Goal: Task Accomplishment & Management: Manage account settings

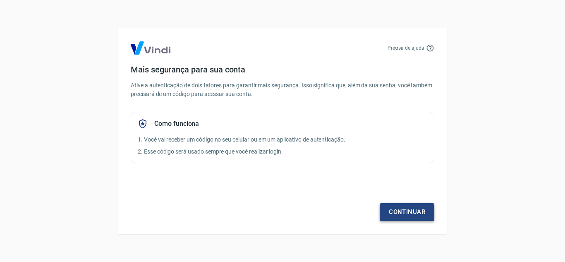
click at [404, 211] on link "Continuar" at bounding box center [407, 211] width 55 height 17
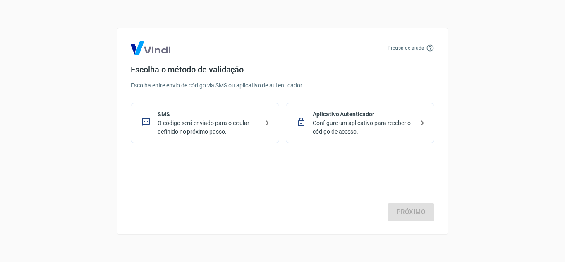
click at [237, 115] on p "SMS" at bounding box center [208, 114] width 101 height 9
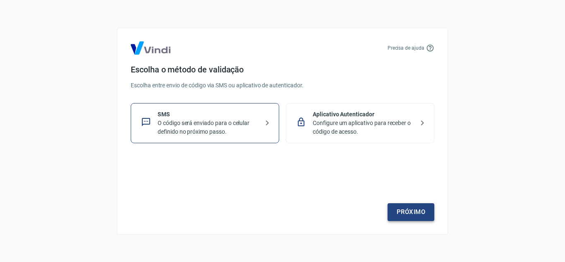
click at [415, 212] on link "Próximo" at bounding box center [411, 211] width 47 height 17
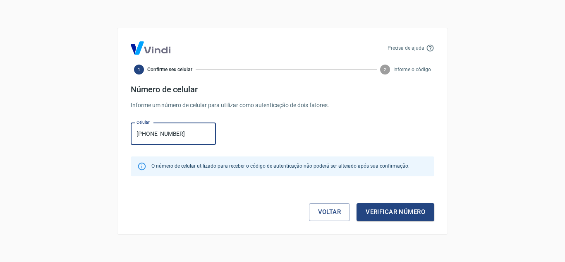
type input "[PHONE_NUMBER]"
click at [395, 233] on div "Precisa de ajuda 1 Confirme seu celular 2 Informe o código Número de celular In…" at bounding box center [282, 131] width 331 height 207
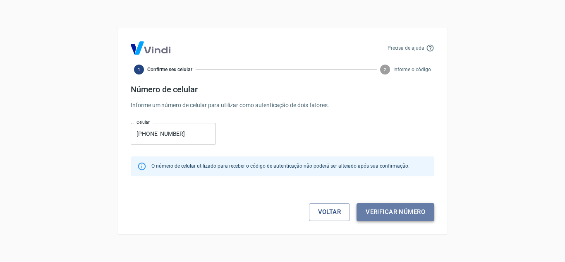
click at [397, 217] on button "Verificar número" at bounding box center [396, 211] width 78 height 17
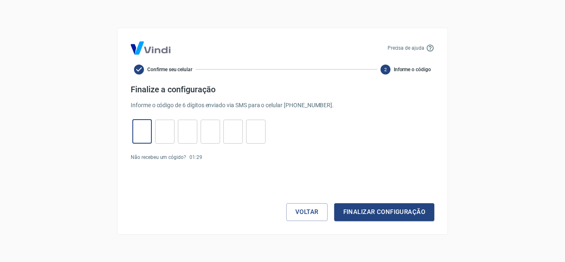
click at [135, 128] on input "tel" at bounding box center [141, 132] width 19 height 18
type input "6"
type input "2"
type input "3"
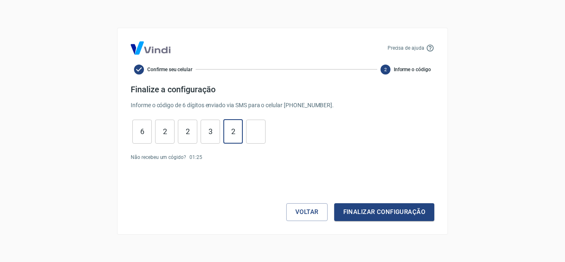
type input "2"
type input "3"
click at [334, 203] on button "Finalizar configuração" at bounding box center [384, 211] width 100 height 17
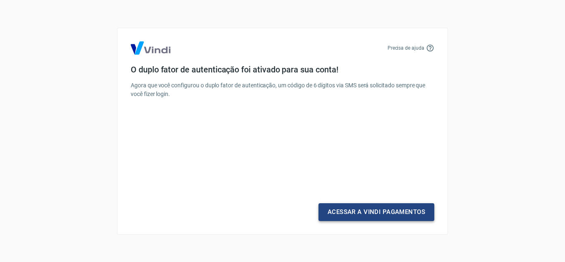
click at [362, 212] on link "Acessar a Vindi Pagamentos" at bounding box center [377, 211] width 116 height 17
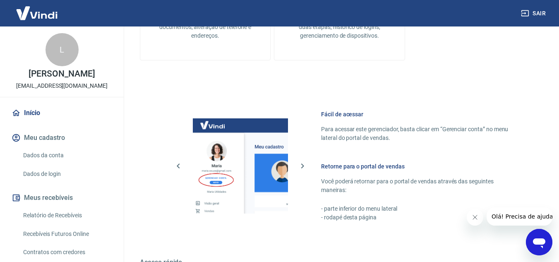
scroll to position [331, 0]
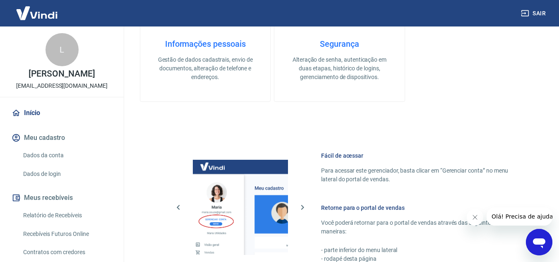
click at [194, 50] on div "Informações pessoais Gestão de dados cadastrais, envio de documentos, alteração…" at bounding box center [205, 60] width 103 height 43
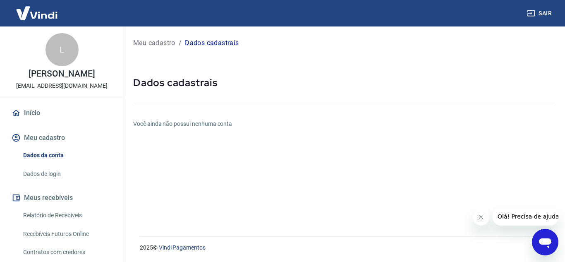
click at [478, 219] on icon "Fechar mensagem da empresa" at bounding box center [481, 217] width 7 height 7
click at [48, 109] on link "Início" at bounding box center [62, 113] width 104 height 18
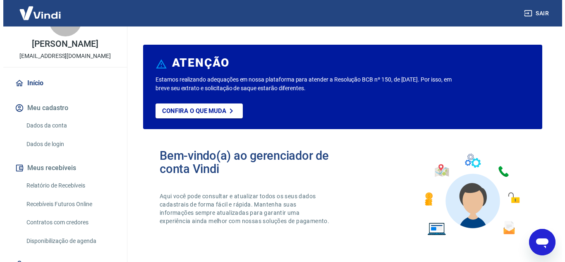
scroll to position [67, 0]
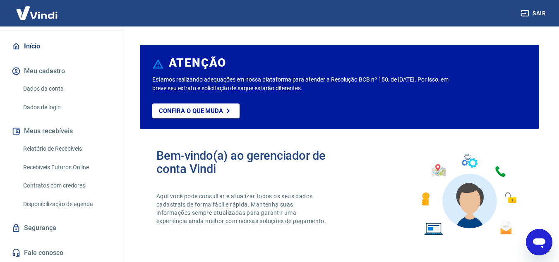
click at [52, 230] on link "Segurança" at bounding box center [62, 228] width 104 height 18
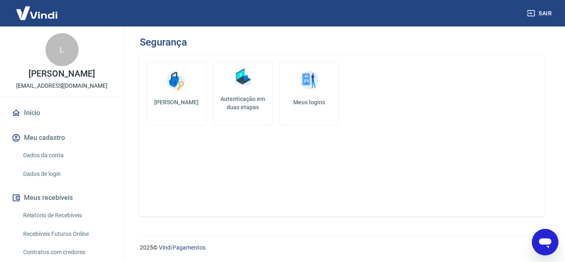
click at [46, 153] on link "Dados da conta" at bounding box center [67, 155] width 94 height 17
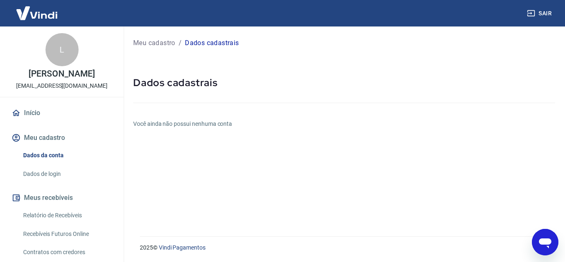
click at [218, 121] on h6 "Você ainda não possui nenhuma conta" at bounding box center [344, 124] width 422 height 9
click at [546, 243] on icon "Abrir janela de mensagens" at bounding box center [545, 243] width 12 height 10
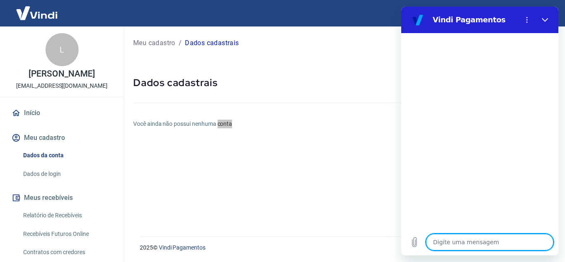
type textarea "c"
type textarea "x"
type textarea "cr"
type textarea "x"
type textarea "cri"
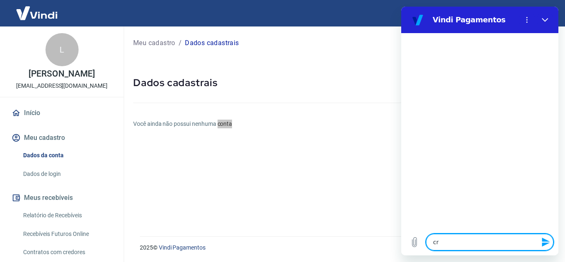
type textarea "x"
type textarea "crir"
type textarea "x"
type textarea "cri"
type textarea "x"
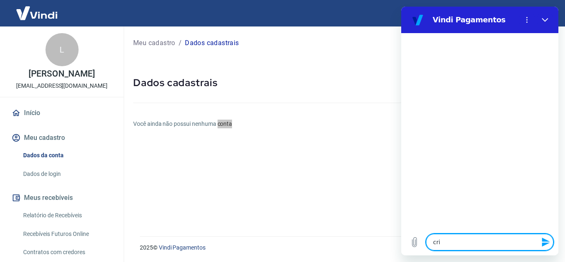
type textarea "cria"
type textarea "x"
type textarea "criar"
type textarea "x"
type textarea "criar"
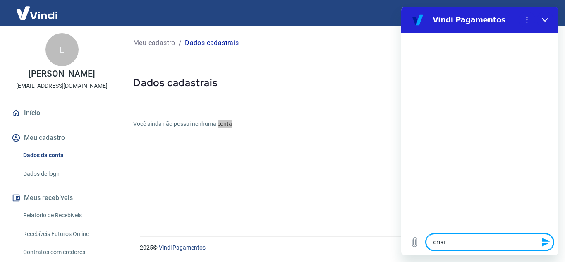
type textarea "x"
type textarea "criar c"
type textarea "x"
type textarea "criar co"
type textarea "x"
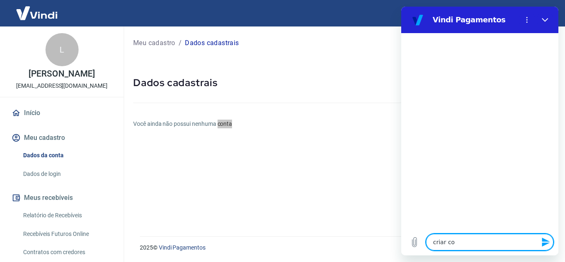
type textarea "criar con"
type textarea "x"
type textarea "criar cont"
type textarea "x"
type textarea "criar conta"
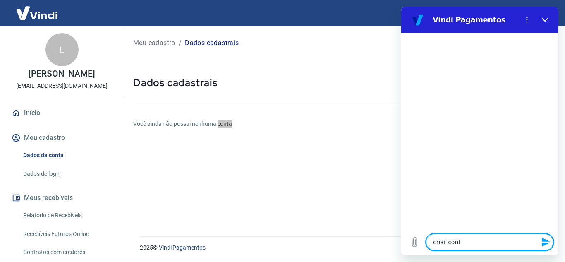
type textarea "x"
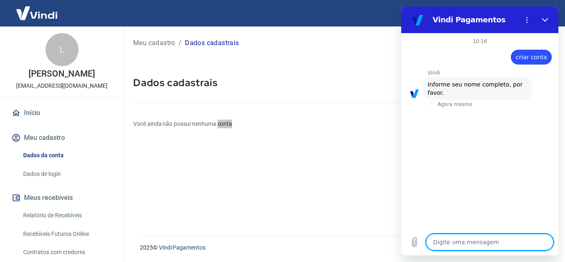
type textarea "l"
type textarea "x"
type textarea "la"
type textarea "x"
type textarea "lai"
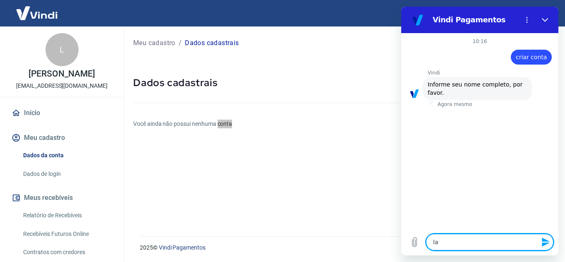
type textarea "x"
type textarea "la"
type textarea "x"
type textarea "laa"
type textarea "x"
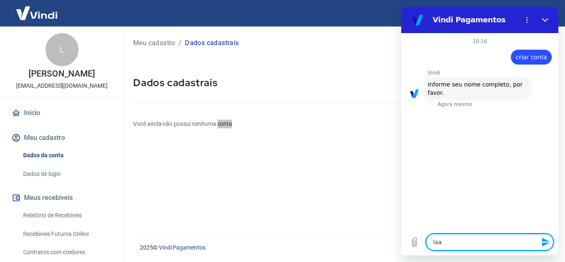
type textarea "laar"
type textarea "x"
type textarea "laari"
type textarea "x"
type textarea "laar"
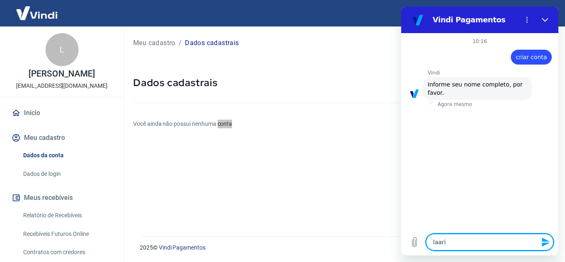
type textarea "x"
type textarea "laa"
type textarea "x"
type textarea "la"
type textarea "x"
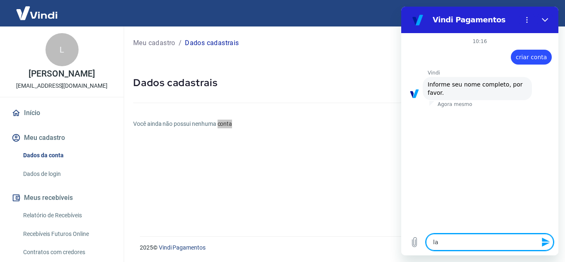
type textarea "lai"
type textarea "x"
type textarea "la"
type textarea "x"
type textarea "lar"
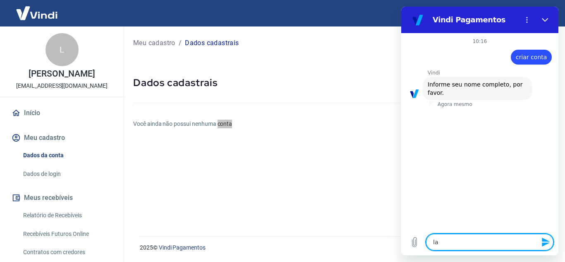
type textarea "x"
type textarea "lari"
type textarea "x"
type textarea "[PERSON_NAME]"
type textarea "x"
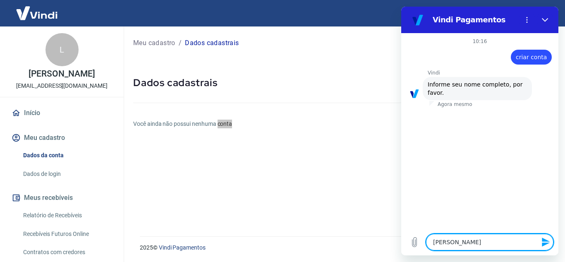
type textarea "lariss"
type textarea "x"
type textarea "larissa"
type textarea "x"
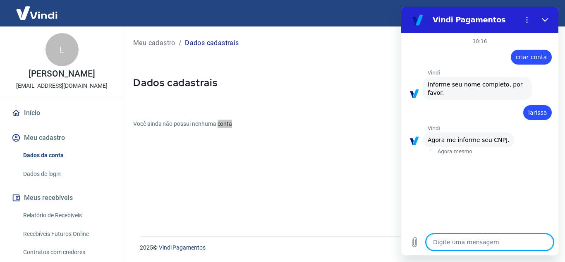
paste textarea "46904144000173"
type textarea "46904144000173"
type textarea "x"
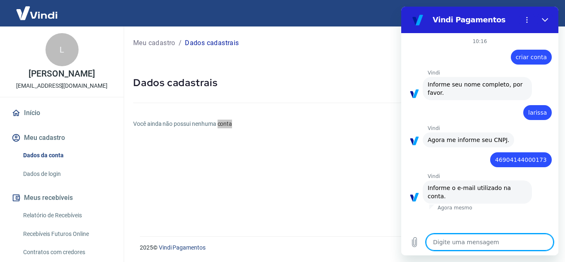
type textarea "x"
type textarea "l"
type textarea "x"
type textarea "la"
type textarea "x"
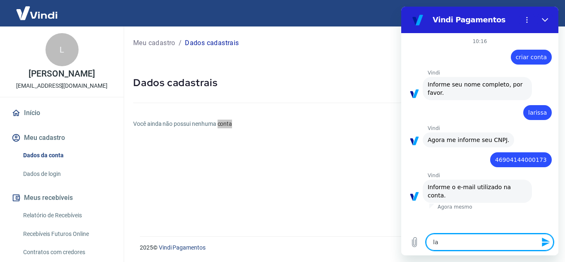
type textarea "lar"
type textarea "x"
type textarea "[PERSON_NAME]"
type textarea "x"
type textarea "laryv"
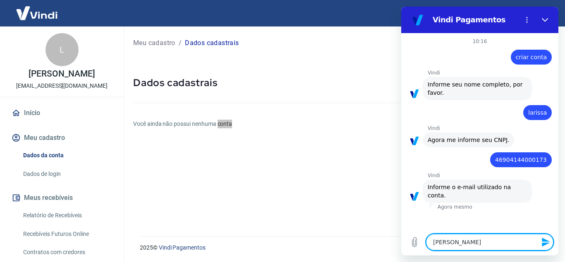
type textarea "x"
type textarea "laryva"
type textarea "x"
type textarea "laryvar"
type textarea "x"
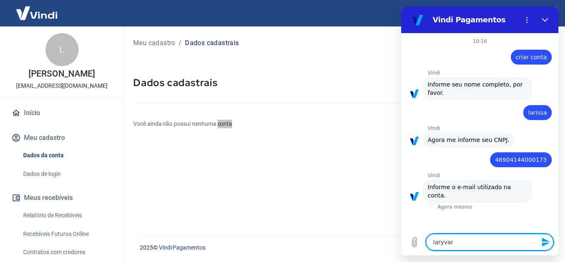
type textarea "laryvare"
type textarea "x"
type textarea "laryvarel"
type textarea "x"
type textarea "laryvarell"
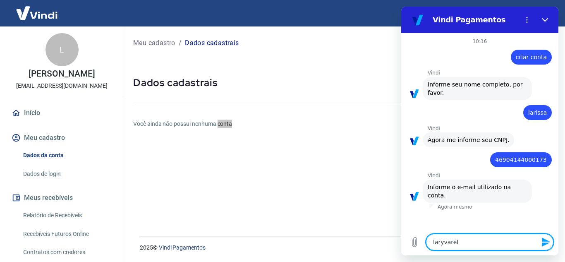
type textarea "x"
type textarea "laryvarella"
type textarea "x"
type textarea "laryvarella8"
type textarea "x"
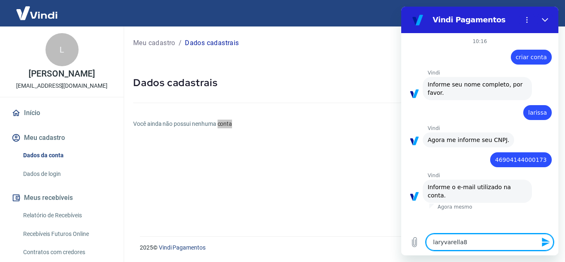
type textarea "laryvarella8@"
type textarea "x"
type textarea "laryvarella8@g"
type textarea "x"
type textarea "laryvarella8@gm"
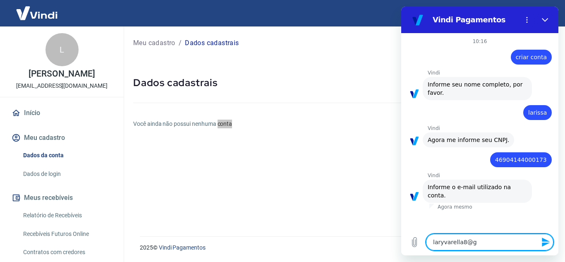
type textarea "x"
type textarea "laryvarella8@gma"
type textarea "x"
type textarea "laryvarella8@gmai"
type textarea "x"
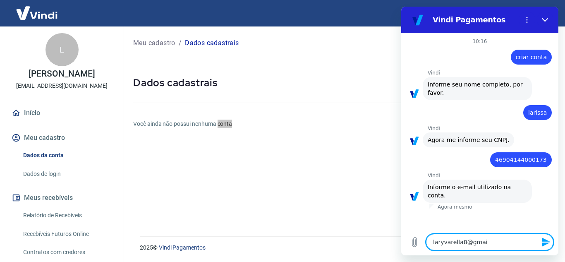
type textarea "[EMAIL_ADDRESS]"
type textarea "x"
type textarea "[EMAIL_ADDRESS]."
type textarea "x"
type textarea "laryvarella8@gmail.c"
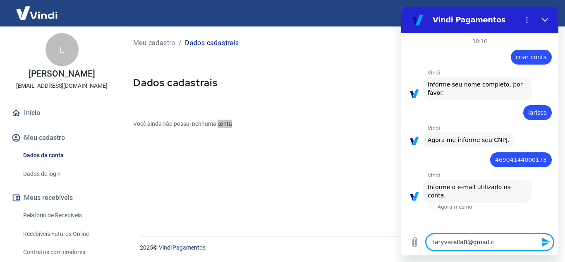
type textarea "x"
type textarea "[EMAIL_ADDRESS][DOMAIN_NAME]"
type textarea "x"
type textarea "[EMAIL_ADDRESS][DOMAIN_NAME]"
type textarea "x"
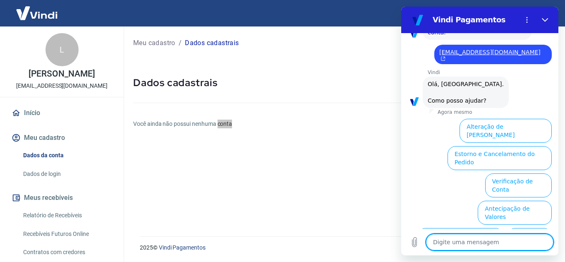
scroll to position [210, 0]
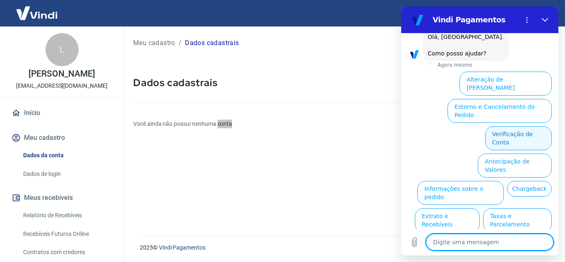
click at [510, 126] on button "Verificação de Conta" at bounding box center [519, 138] width 67 height 24
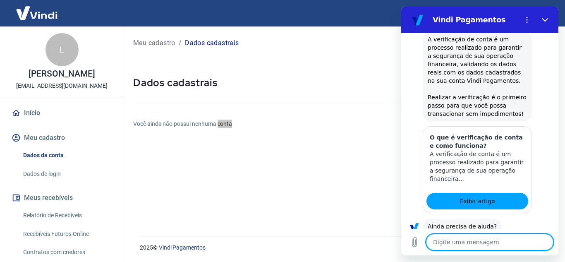
scroll to position [292, 0]
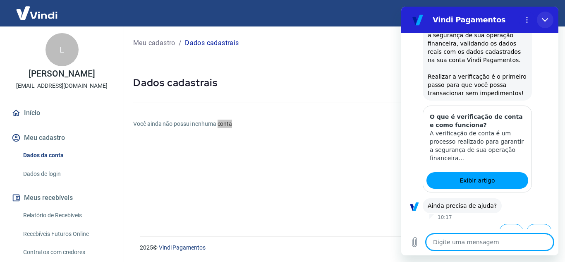
click at [545, 19] on icon "Fechar" at bounding box center [545, 20] width 7 height 7
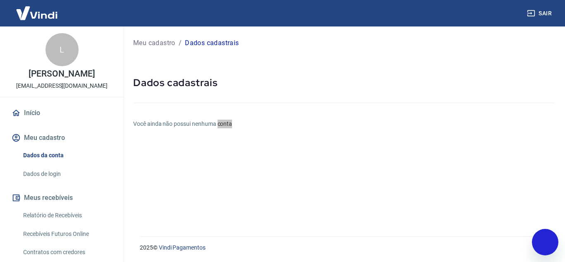
type textarea "x"
